Goal: Task Accomplishment & Management: Use online tool/utility

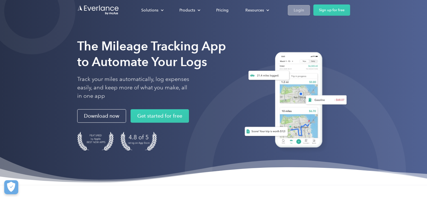
click at [300, 14] on link "Login" at bounding box center [299, 10] width 22 height 10
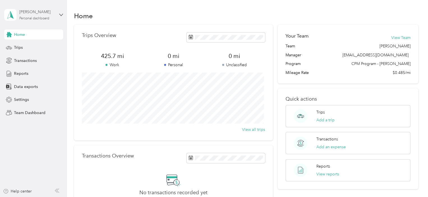
click at [43, 19] on div "Personal dashboard" at bounding box center [34, 18] width 30 height 3
click at [38, 46] on div "Team dashboard" at bounding box center [24, 45] width 30 height 6
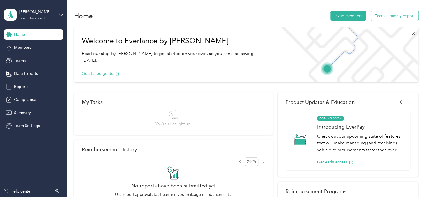
click at [389, 17] on button "Team summary export" at bounding box center [394, 16] width 47 height 10
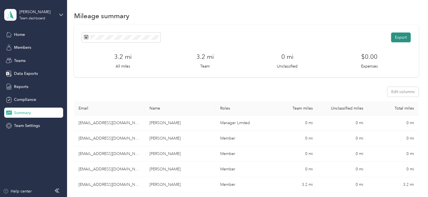
click at [394, 39] on button "Export" at bounding box center [401, 38] width 20 height 10
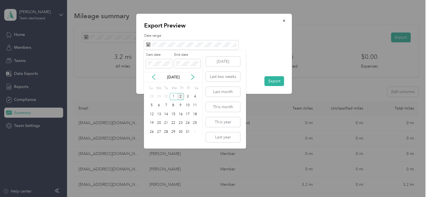
click at [157, 76] on div "[DATE]" at bounding box center [173, 77] width 59 height 6
click at [152, 76] on icon at bounding box center [154, 77] width 6 height 6
click at [153, 123] on div "21" at bounding box center [151, 123] width 7 height 7
click at [164, 130] on div "30" at bounding box center [165, 131] width 7 height 7
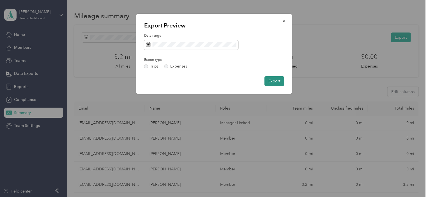
click at [278, 83] on button "Export" at bounding box center [275, 81] width 20 height 10
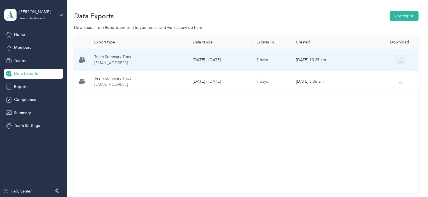
click at [398, 57] on button "button" at bounding box center [400, 60] width 10 height 10
